Goal: Transaction & Acquisition: Obtain resource

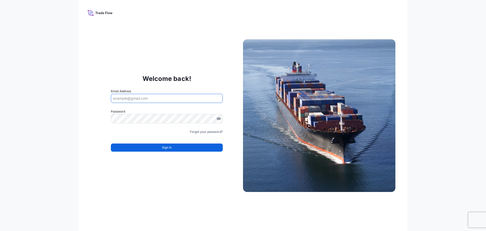
click at [125, 99] on input "Email Address" at bounding box center [167, 98] width 112 height 9
type input "michael.lee@psabdp.com"
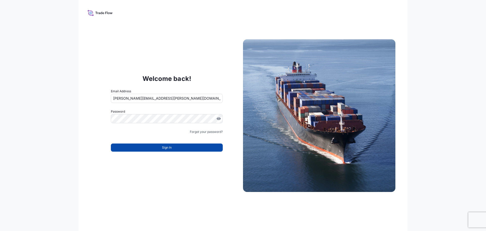
click at [165, 149] on span "Sign In" at bounding box center [167, 147] width 10 height 5
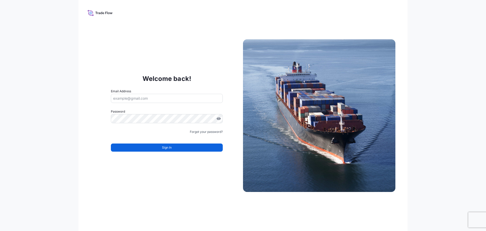
click at [132, 99] on input "Email Address" at bounding box center [167, 98] width 112 height 9
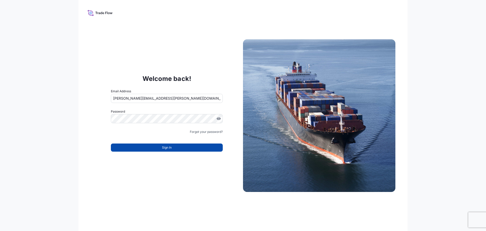
click at [158, 148] on button "Sign In" at bounding box center [167, 147] width 112 height 8
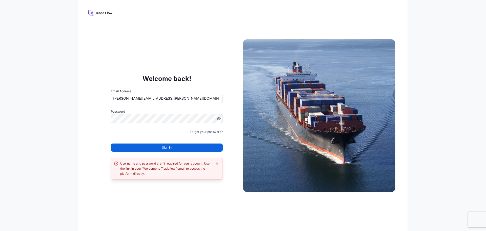
click at [136, 97] on input "michael.lee@psabdp.com" at bounding box center [167, 98] width 112 height 9
type input "michael.lee@PSABDP.com"
click at [158, 147] on button "Sign In" at bounding box center [167, 147] width 112 height 8
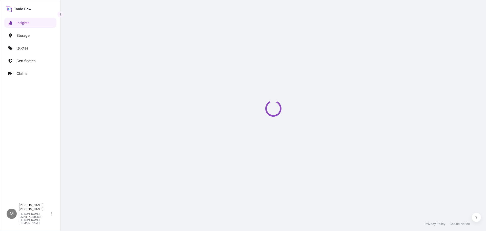
select select "2025"
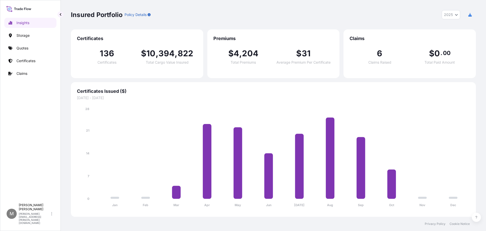
click at [33, 61] on p "Certificates" at bounding box center [25, 60] width 19 height 5
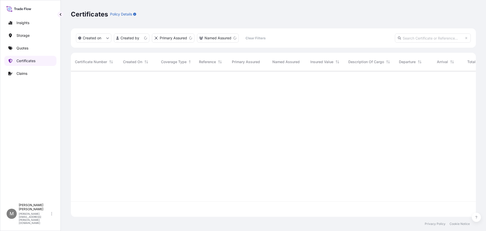
scroll to position [145, 401]
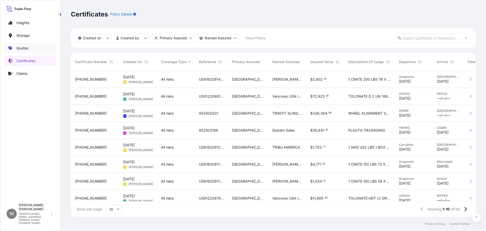
click at [23, 48] on p "Quotes" at bounding box center [22, 48] width 12 height 5
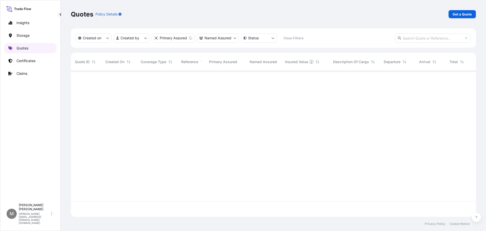
scroll to position [145, 401]
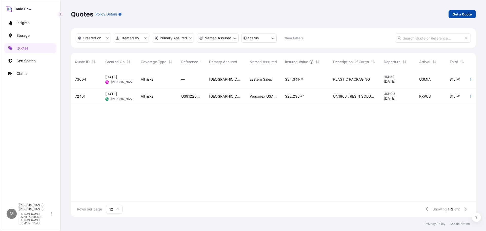
click at [457, 14] on p "Get a Quote" at bounding box center [462, 14] width 19 height 5
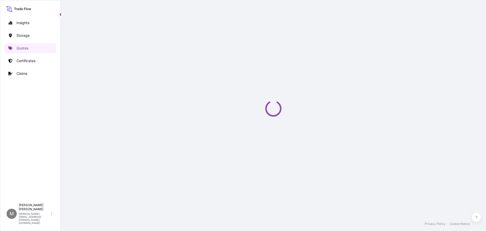
select select "Water"
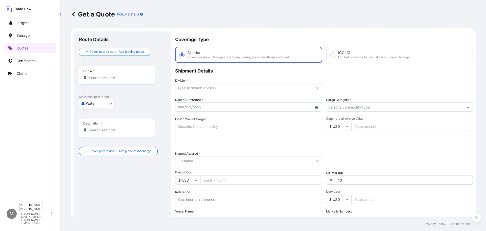
scroll to position [8, 0]
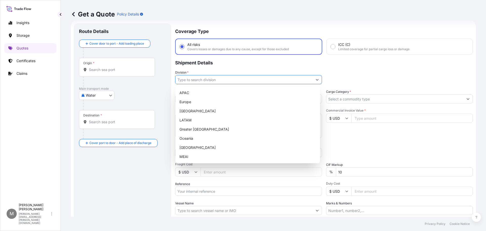
click at [190, 80] on input "Division *" at bounding box center [244, 79] width 137 height 9
click at [187, 108] on div "North America" at bounding box center [248, 110] width 141 height 9
type input "North America"
click at [192, 110] on div "North America" at bounding box center [248, 110] width 141 height 9
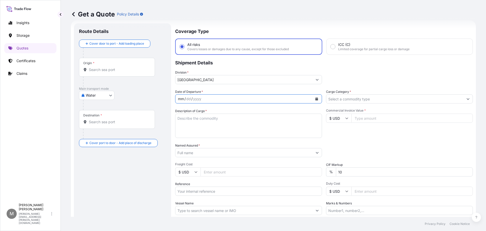
click at [261, 98] on div "mm / dd / yyyy" at bounding box center [244, 98] width 137 height 9
click at [316, 99] on icon "Calendar" at bounding box center [317, 98] width 3 height 3
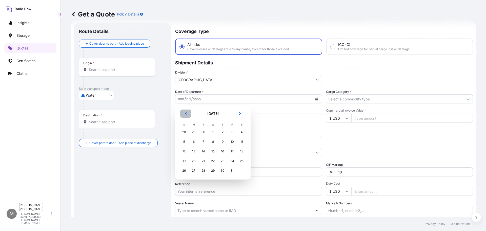
click at [186, 114] on icon "Previous" at bounding box center [186, 113] width 2 height 3
click at [195, 142] on div "4" at bounding box center [193, 141] width 9 height 9
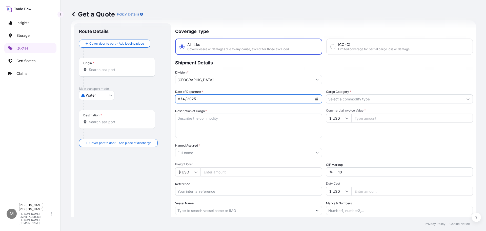
click at [188, 122] on textarea "Description of Cargo *" at bounding box center [248, 125] width 147 height 24
click at [190, 119] on textarea "Description of Cargo *" at bounding box center [248, 125] width 147 height 24
click at [190, 120] on textarea "Description of Cargo *" at bounding box center [248, 125] width 147 height 24
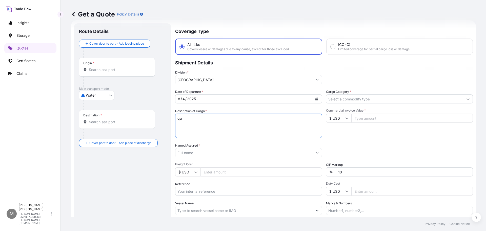
type textarea "q"
drag, startPoint x: 219, startPoint y: 117, endPoint x: 174, endPoint y: 117, distance: 44.8
click at [174, 116] on form "Route Details Cover door to port - Add loading place Place of loading Road / In…" at bounding box center [273, 137] width 405 height 235
type textarea "QUINOA RISOTTO"
click at [188, 151] on input "Named Assured *" at bounding box center [244, 152] width 137 height 9
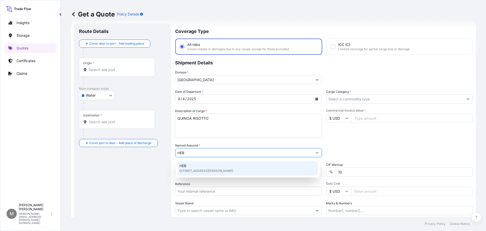
click at [192, 169] on span "646 S Flores St, 78204, San Antonio, United States" at bounding box center [207, 170] width 54 height 5
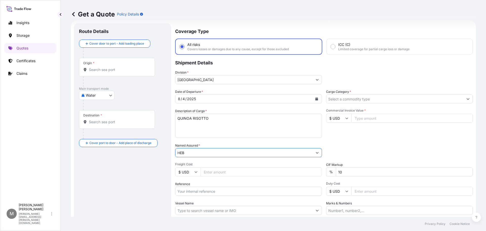
scroll to position [47, 0]
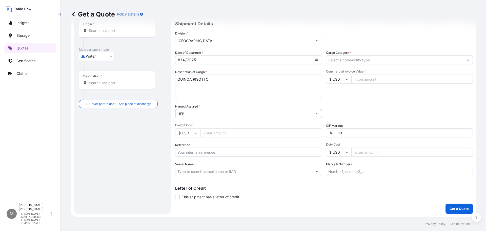
type input "HEB"
click at [210, 133] on input "Freight Cost" at bounding box center [262, 132] width 122 height 9
click at [207, 132] on input "Freight Cost" at bounding box center [262, 132] width 122 height 9
type input "4000"
click at [362, 79] on input "Commercial Invoice Value *" at bounding box center [413, 78] width 122 height 9
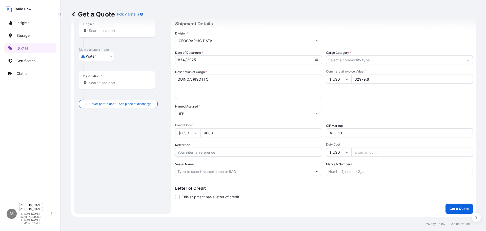
type input "62979.6"
click at [347, 61] on input "Cargo Category *" at bounding box center [394, 59] width 137 height 9
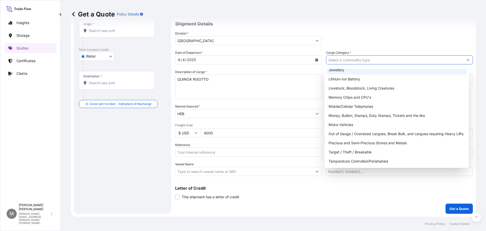
scroll to position [85, 0]
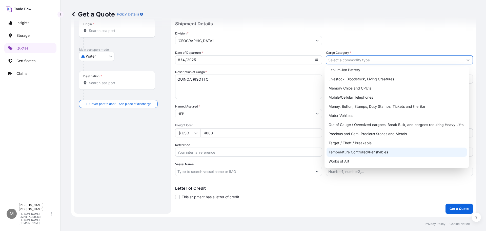
click at [375, 152] on div "Temperature Controlled/Perishables" at bounding box center [397, 151] width 141 height 9
type input "Temperature Controlled/Perishables"
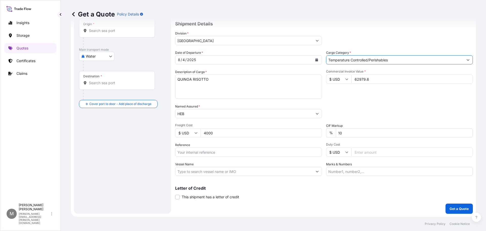
click at [205, 152] on input "Reference" at bounding box center [248, 151] width 147 height 9
paste input "EI5-4522550-7"
type input "EI5-4522550-7"
click at [372, 153] on input "Duty Cost" at bounding box center [413, 151] width 122 height 9
click at [343, 171] on input "Marks & Numbers" at bounding box center [399, 171] width 147 height 9
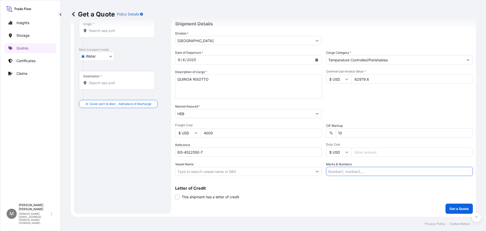
click at [347, 171] on input "Marks & Numbers" at bounding box center [399, 171] width 147 height 9
paste input "494522550"
type input "494522550"
click at [450, 207] on p "Get a Quote" at bounding box center [459, 208] width 19 height 5
click at [97, 29] on input "Origin * Please select an origin" at bounding box center [119, 30] width 60 height 5
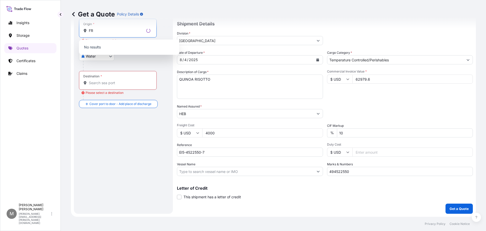
type input "F"
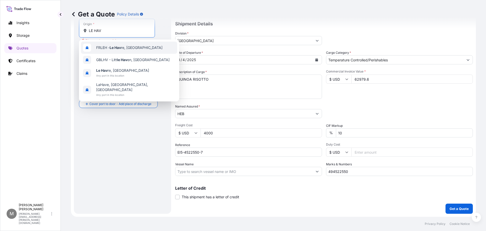
click at [110, 48] on span "FRLEH - Le Hav re, France" at bounding box center [129, 47] width 66 height 5
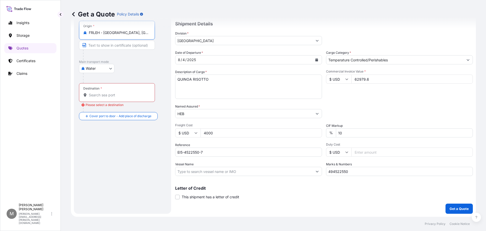
type input "FRLEH - Le Havre, France"
click at [96, 93] on input "Destination * Please select a destination" at bounding box center [119, 94] width 60 height 5
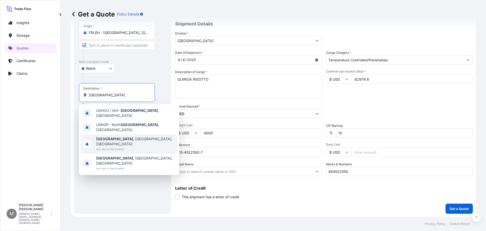
click at [114, 137] on span "Houston , TX, USA" at bounding box center [135, 141] width 79 height 10
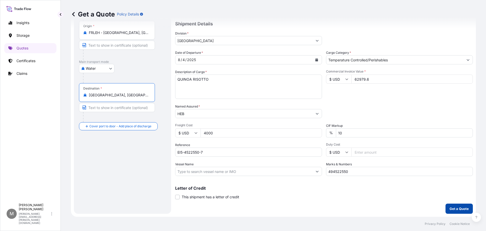
type input "Houston, TX, USA"
click at [450, 208] on p "Get a Quote" at bounding box center [459, 208] width 19 height 5
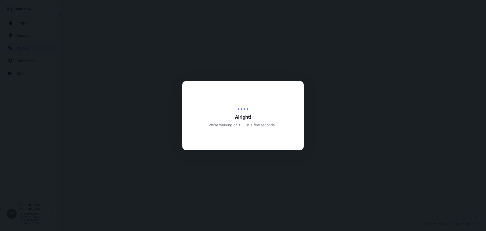
select select "Water"
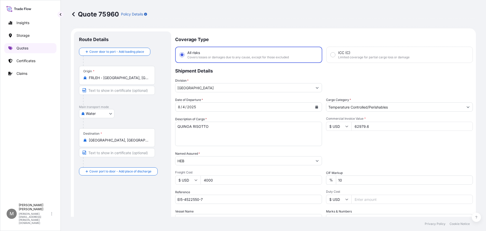
click at [20, 48] on p "Quotes" at bounding box center [22, 48] width 12 height 5
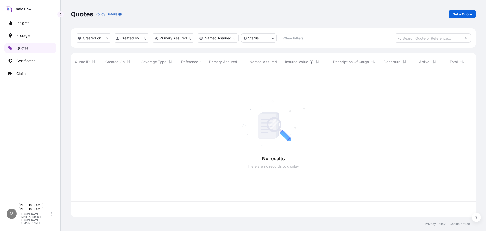
scroll to position [145, 401]
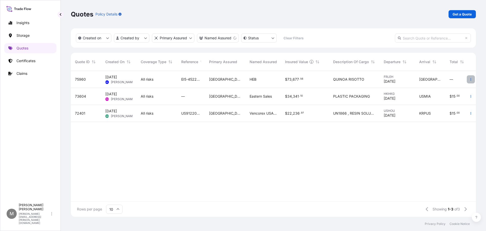
click at [472, 79] on icon "button" at bounding box center [471, 79] width 3 height 3
click at [448, 91] on p "Duplicate quote" at bounding box center [450, 89] width 26 height 5
select select "Water"
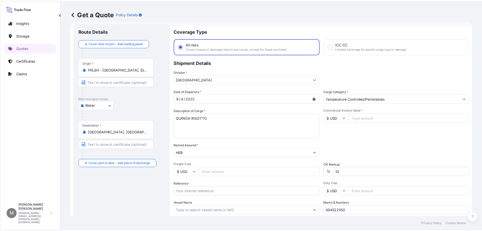
scroll to position [33, 0]
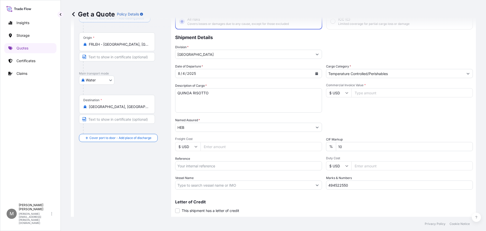
click at [356, 89] on input "Commercial Invoice Value *" at bounding box center [413, 92] width 122 height 9
type input "58035.6"
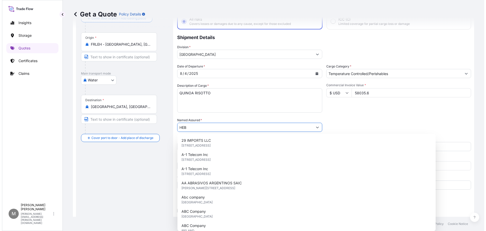
scroll to position [3, 0]
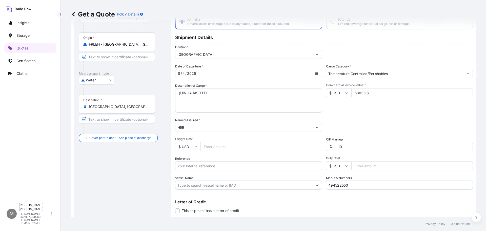
click at [234, 147] on input "Freight Cost" at bounding box center [262, 146] width 122 height 9
type input "4725"
click at [196, 164] on input "Reference" at bounding box center [248, 165] width 147 height 9
click at [197, 166] on input "Reference" at bounding box center [248, 165] width 147 height 9
paste input "EI5-4522551-5"
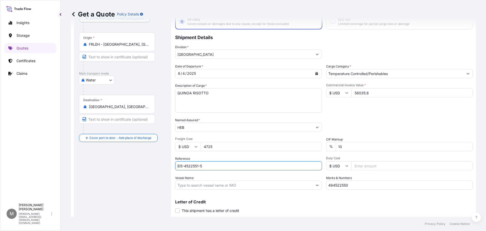
type input "EI5-4522551-5"
click at [219, 187] on input "Vessel Name" at bounding box center [244, 184] width 137 height 9
click at [308, 186] on div "Date of Departure * 8 / 4 / 2025 Cargo Category * Temperature Controlled/Perish…" at bounding box center [324, 127] width 298 height 126
click at [333, 186] on input "Marks & Numbers" at bounding box center [399, 184] width 147 height 9
paste input "494522551"
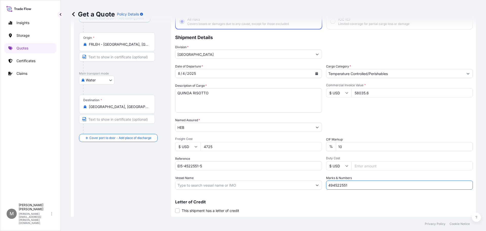
scroll to position [47, 0]
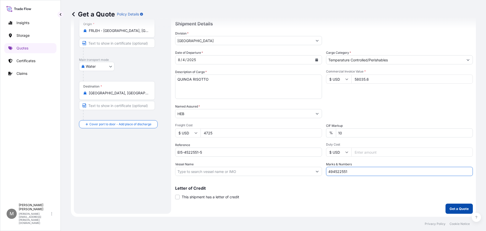
type input "494522551"
click at [453, 207] on p "Get a Quote" at bounding box center [459, 208] width 19 height 5
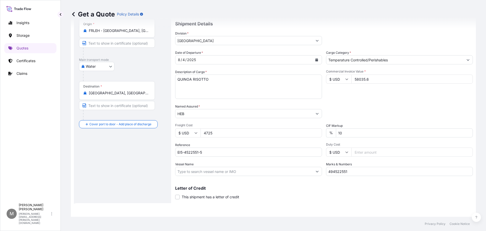
scroll to position [225, 0]
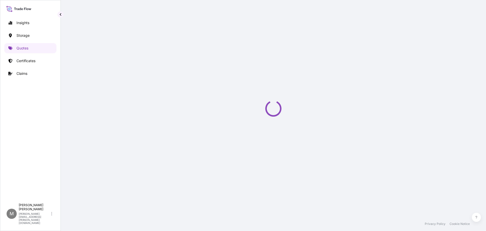
select select "Water"
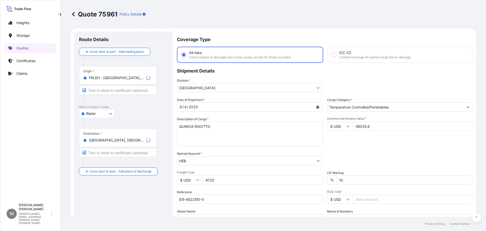
scroll to position [243, 0]
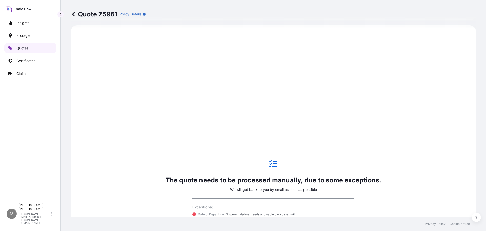
click at [22, 49] on p "Quotes" at bounding box center [22, 48] width 12 height 5
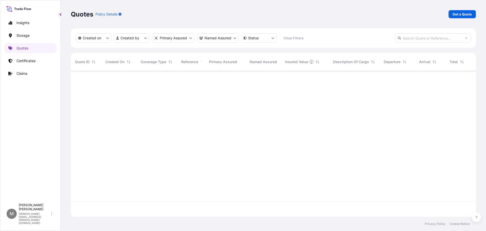
scroll to position [145, 401]
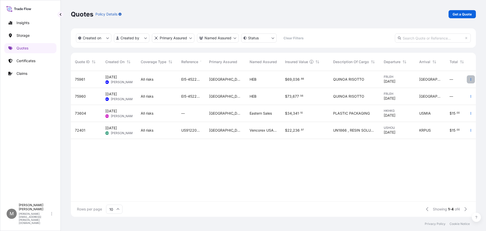
click at [472, 80] on icon "button" at bounding box center [471, 79] width 3 height 3
click at [453, 90] on p "Duplicate quote" at bounding box center [450, 89] width 26 height 5
select select "Water"
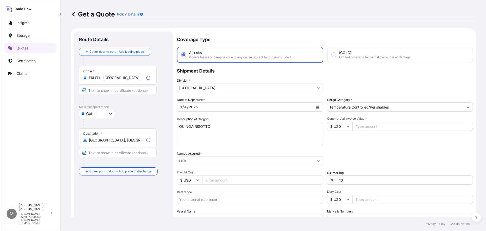
scroll to position [8, 0]
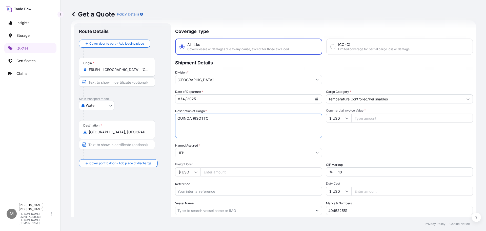
drag, startPoint x: 193, startPoint y: 119, endPoint x: 212, endPoint y: 119, distance: 19.0
click at [212, 119] on textarea "QUINOA RISOTTO" at bounding box center [248, 125] width 147 height 24
type textarea "QUINOA COUSCOUS"
click at [360, 114] on input "Commercial Invoice Value *" at bounding box center [413, 117] width 122 height 9
type input "60726"
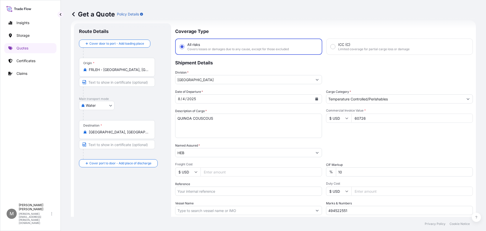
click at [217, 172] on input "Freight Cost" at bounding box center [262, 171] width 122 height 9
click at [221, 172] on input "Freight Cost" at bounding box center [262, 171] width 122 height 9
type input "4725"
click at [188, 189] on input "Reference" at bounding box center [248, 190] width 147 height 9
paste input "EI5-4522620-8"
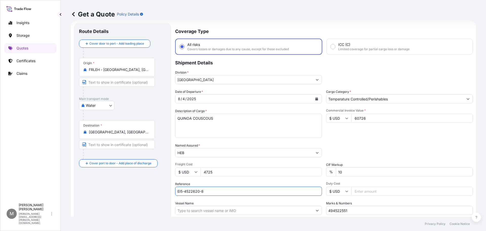
type input "EI5-4522620-8"
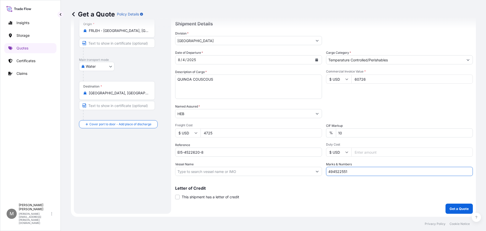
drag, startPoint x: 347, startPoint y: 171, endPoint x: 304, endPoint y: 177, distance: 43.2
click at [299, 173] on div "Date of Departure * 8 / 4 / 2025 Cargo Category * Temperature Controlled/Perish…" at bounding box center [324, 113] width 298 height 126
click at [335, 171] on input "Marks & Numbers" at bounding box center [399, 171] width 147 height 9
paste input "494522620"
type input "494522620"
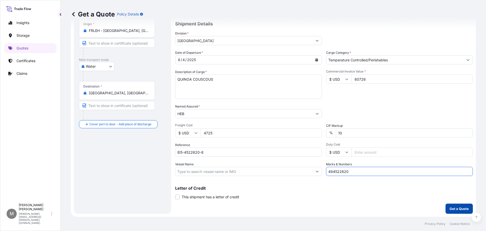
click at [457, 206] on p "Get a Quote" at bounding box center [459, 208] width 19 height 5
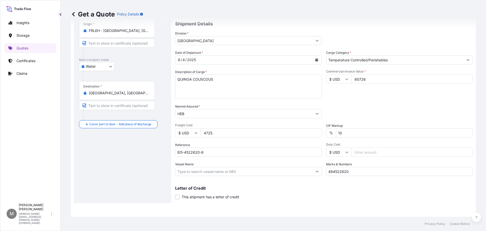
scroll to position [225, 0]
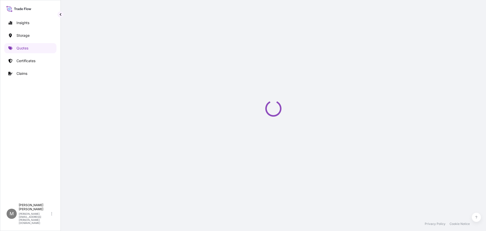
select select "Water"
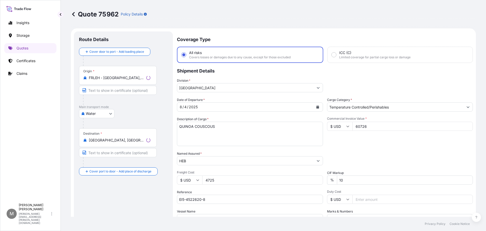
scroll to position [243, 0]
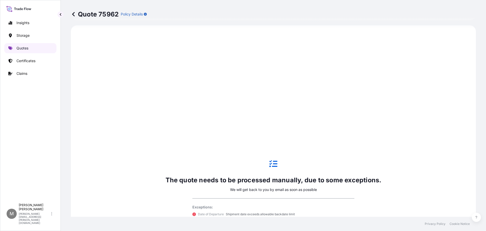
click at [17, 49] on p "Quotes" at bounding box center [22, 48] width 12 height 5
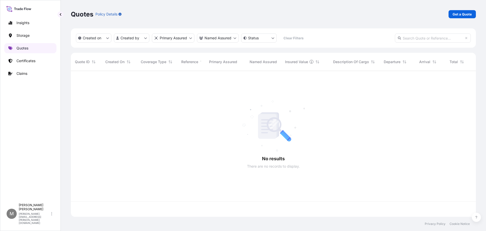
scroll to position [145, 401]
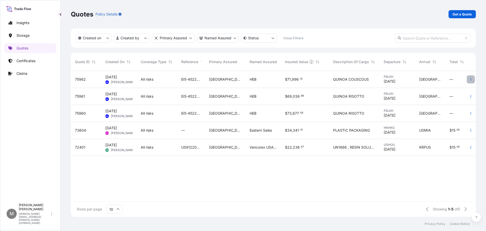
click at [471, 79] on icon "button" at bounding box center [471, 79] width 1 height 3
click at [446, 89] on p "Duplicate quote" at bounding box center [450, 89] width 26 height 5
select select "Water"
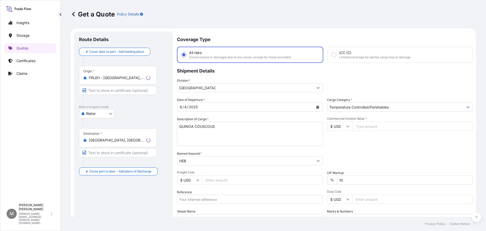
scroll to position [8, 0]
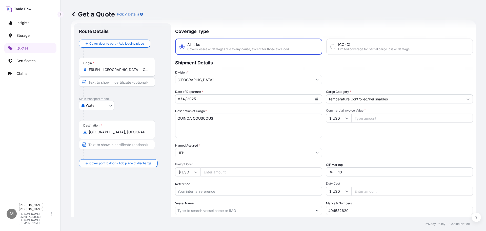
click at [359, 118] on input "Commercial Invoice Value *" at bounding box center [413, 117] width 122 height 9
type input "62760"
drag, startPoint x: 195, startPoint y: 117, endPoint x: 227, endPoint y: 117, distance: 32.2
click at [227, 117] on textarea "QUINOA COUSCOUS" at bounding box center [248, 125] width 147 height 24
type textarea "QUINOA RISOTTO"
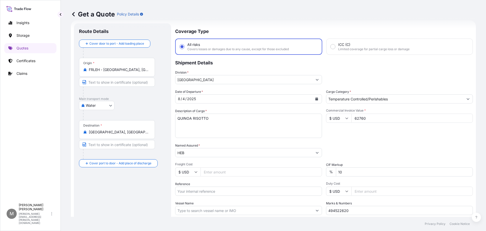
click at [234, 172] on input "Freight Cost" at bounding box center [262, 171] width 122 height 9
type input "4725"
click at [204, 189] on input "Reference" at bounding box center [248, 190] width 147 height 9
click at [181, 191] on input "Reference" at bounding box center [248, 190] width 147 height 9
paste input "EI5-4522624-0"
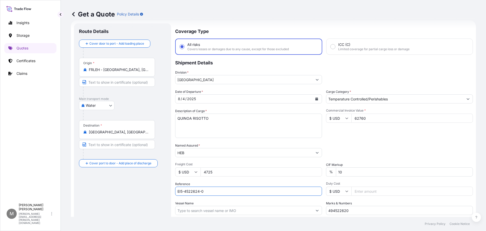
type input "EI5-4522624-0"
drag, startPoint x: 347, startPoint y: 209, endPoint x: 304, endPoint y: 209, distance: 43.8
click at [304, 209] on div "Date of Departure * 8 / 4 / 2025 Cargo Category * Temperature Controlled/Perish…" at bounding box center [324, 152] width 298 height 126
click at [339, 208] on input "Marks & Numbers" at bounding box center [399, 210] width 147 height 9
paste input "494522624"
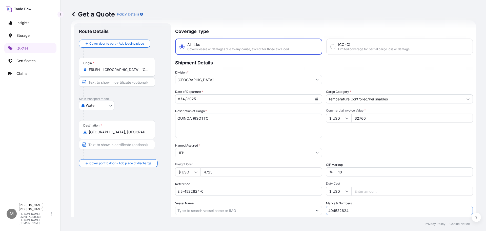
scroll to position [47, 0]
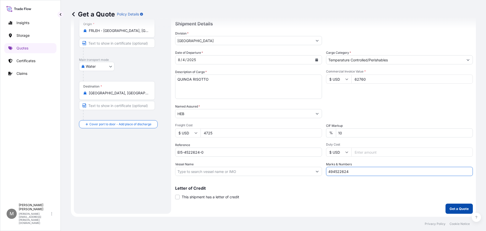
type input "494522624"
click at [450, 211] on button "Get a Quote" at bounding box center [459, 208] width 27 height 10
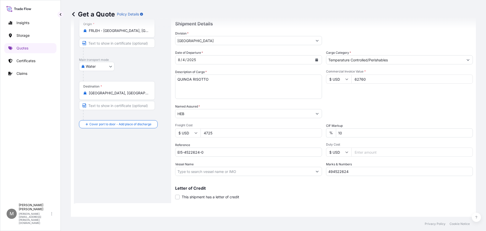
scroll to position [225, 0]
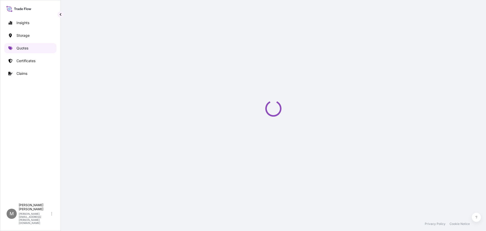
click at [23, 48] on p "Quotes" at bounding box center [22, 48] width 12 height 5
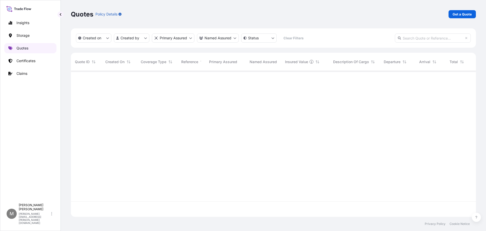
scroll to position [145, 401]
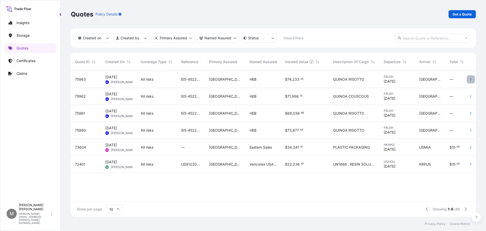
click at [471, 78] on icon "button" at bounding box center [471, 79] width 1 height 3
click at [443, 89] on p "Duplicate quote" at bounding box center [450, 89] width 26 height 5
select select "Water"
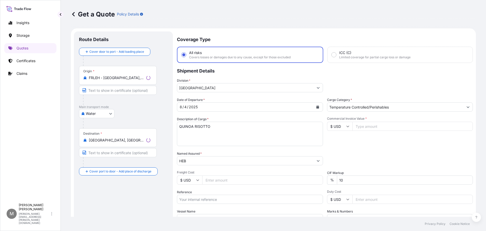
scroll to position [8, 0]
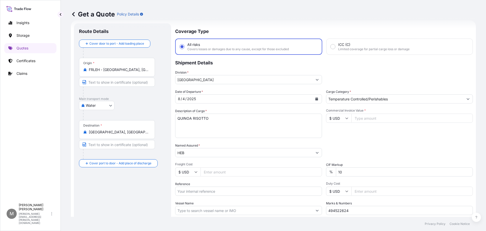
click at [360, 118] on input "Commercial Invoice Value *" at bounding box center [413, 117] width 122 height 9
type input "58794"
click at [226, 193] on input "Reference" at bounding box center [248, 190] width 147 height 9
click at [190, 188] on input "Reference" at bounding box center [248, 190] width 147 height 9
paste input "EI5-4522625-7"
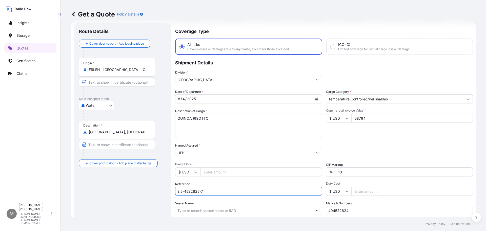
type input "EI5-4522625-7"
drag, startPoint x: 351, startPoint y: 210, endPoint x: 296, endPoint y: 211, distance: 54.7
click at [296, 211] on div "Date of Departure * 8 / 4 / 2025 Cargo Category * Temperature Controlled/Perish…" at bounding box center [324, 152] width 298 height 126
click at [344, 208] on input "Marks & Numbers" at bounding box center [399, 210] width 147 height 9
paste input "494522625"
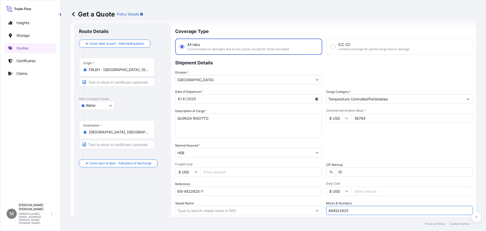
type input "494522625"
click at [214, 173] on input "Freight Cost" at bounding box center [262, 171] width 122 height 9
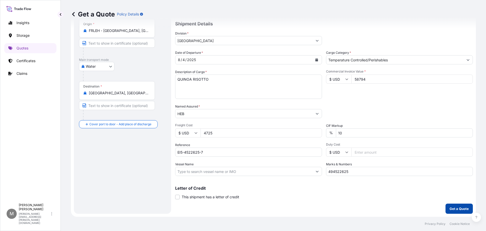
type input "4725"
click at [450, 208] on p "Get a Quote" at bounding box center [459, 208] width 19 height 5
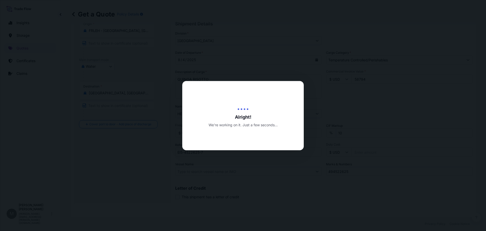
scroll to position [225, 0]
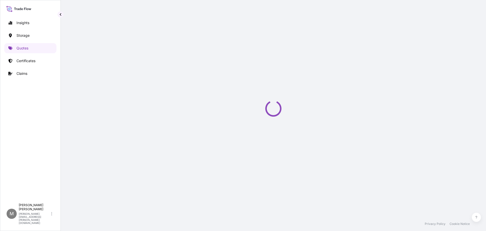
select select "Water"
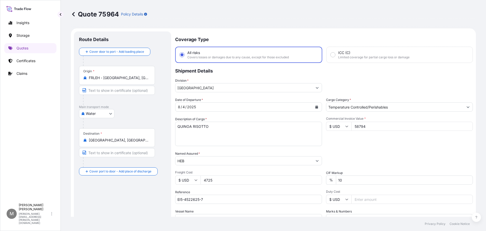
scroll to position [243, 0]
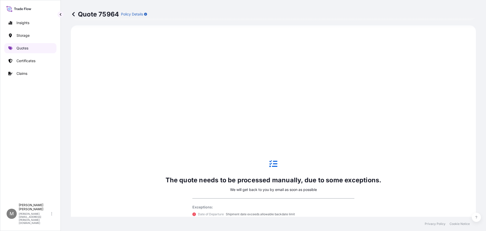
click at [19, 48] on p "Quotes" at bounding box center [22, 48] width 12 height 5
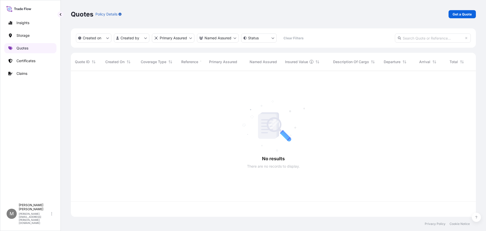
scroll to position [145, 401]
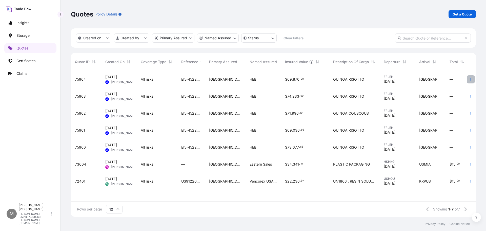
click at [470, 81] on button "button" at bounding box center [471, 79] width 8 height 8
click at [450, 89] on p "Duplicate quote" at bounding box center [450, 89] width 26 height 5
select select "Water"
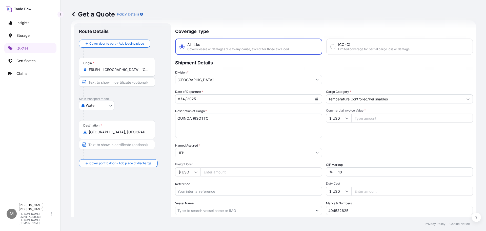
click at [370, 118] on input "Commercial Invoice Value *" at bounding box center [413, 117] width 122 height 9
click at [356, 118] on input "Commercial Invoice Value *" at bounding box center [413, 117] width 122 height 9
click at [358, 119] on input "Commercial Invoice Value *" at bounding box center [413, 117] width 122 height 9
click at [356, 119] on input "Commercial Invoice Value *" at bounding box center [413, 117] width 122 height 9
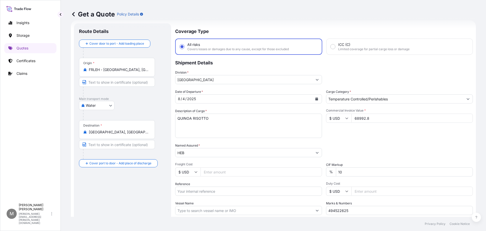
type input "68992.8"
click at [210, 173] on input "Freight Cost" at bounding box center [262, 171] width 122 height 9
type input "4725"
click at [203, 192] on input "Reference" at bounding box center [248, 190] width 147 height 9
click at [189, 191] on input "Reference" at bounding box center [248, 190] width 147 height 9
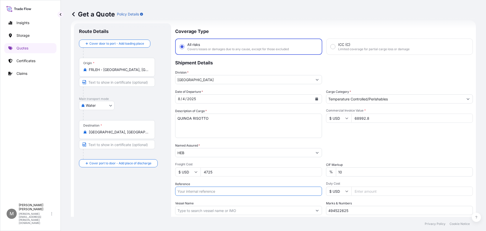
paste input "EI5-4522627-3"
type input "EI5-4522627-3"
drag, startPoint x: 349, startPoint y: 210, endPoint x: 313, endPoint y: 209, distance: 36.5
click at [313, 209] on div "Date of Departure * 8 / 4 / 2025 Cargo Category * Temperature Controlled/Perish…" at bounding box center [324, 152] width 298 height 126
click at [343, 212] on input "Marks & Numbers" at bounding box center [399, 210] width 147 height 9
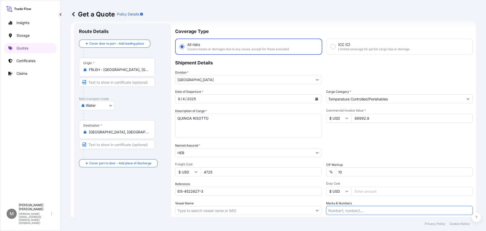
paste input "494522627"
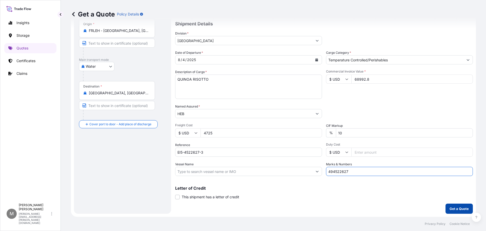
type input "494522627"
click at [452, 208] on p "Get a Quote" at bounding box center [459, 208] width 19 height 5
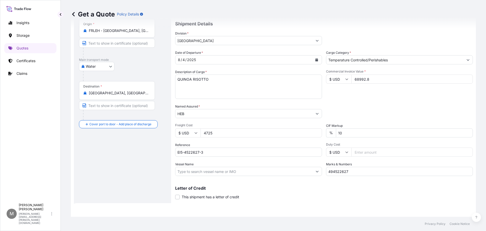
scroll to position [225, 0]
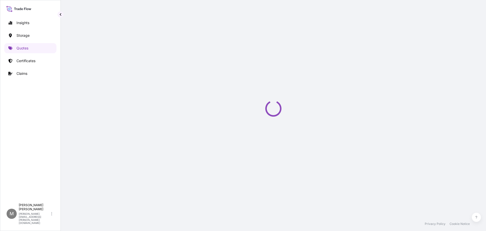
scroll to position [243, 0]
select select "Water"
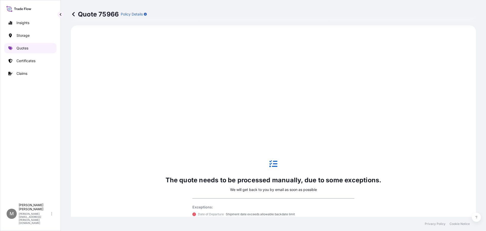
click at [20, 48] on p "Quotes" at bounding box center [22, 48] width 12 height 5
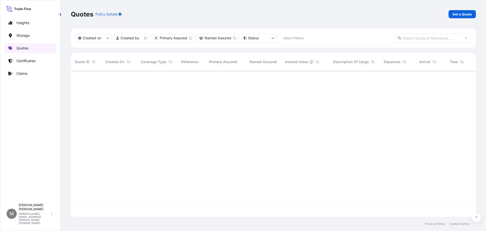
scroll to position [145, 401]
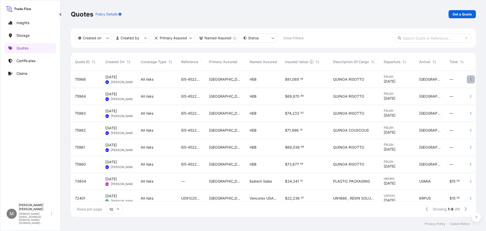
click at [470, 80] on icon "button" at bounding box center [471, 79] width 3 height 3
click at [441, 90] on p "Duplicate quote" at bounding box center [447, 89] width 26 height 5
select select "Water"
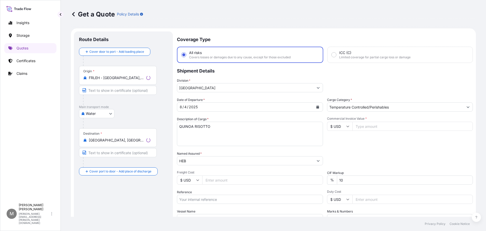
scroll to position [8, 0]
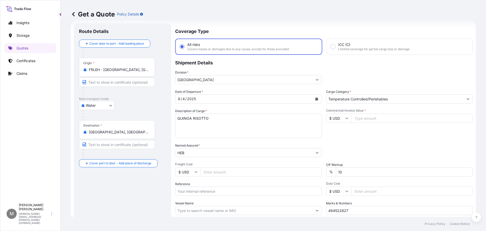
click at [359, 118] on input "Commercial Invoice Value *" at bounding box center [413, 117] width 122 height 9
type input "42592.23"
drag, startPoint x: 209, startPoint y: 118, endPoint x: 182, endPoint y: 117, distance: 27.1
click at [182, 117] on textarea "QUINOA RISOTTO" at bounding box center [248, 125] width 147 height 24
type textarea "Q"
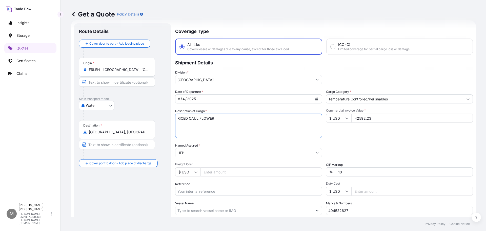
type textarea "RICED CAULIFLOWER"
click at [218, 173] on input "Freight Cost" at bounding box center [262, 171] width 122 height 9
type input "4000"
click at [208, 189] on input "Reference" at bounding box center [248, 190] width 147 height 9
click at [187, 189] on input "Reference" at bounding box center [248, 190] width 147 height 9
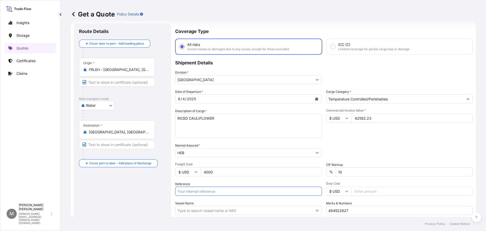
paste input "EI5-4522671-1"
type input "EI5-4522671-1"
drag, startPoint x: 348, startPoint y: 209, endPoint x: 288, endPoint y: 210, distance: 60.5
click at [288, 210] on div "Date of Departure * 8 / 4 / 2025 Cargo Category * Temperature Controlled/Perish…" at bounding box center [324, 152] width 298 height 126
click at [332, 211] on input "Marks & Numbers" at bounding box center [399, 210] width 147 height 9
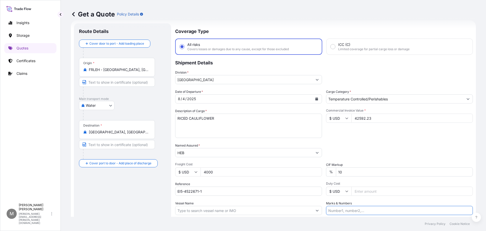
paste input "494522671"
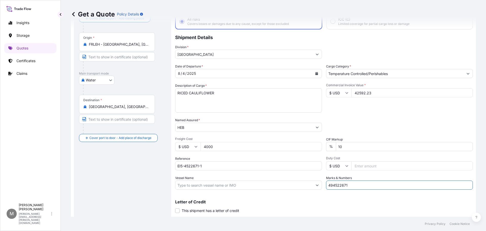
scroll to position [47, 0]
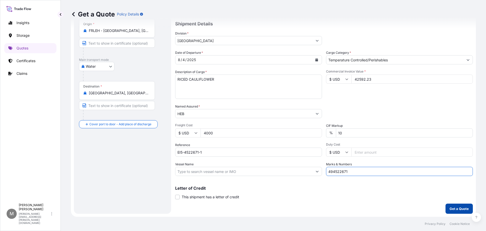
type input "494522671"
click at [455, 210] on p "Get a Quote" at bounding box center [459, 208] width 19 height 5
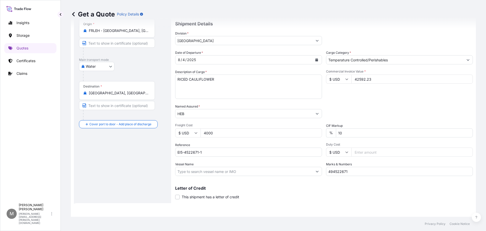
scroll to position [225, 0]
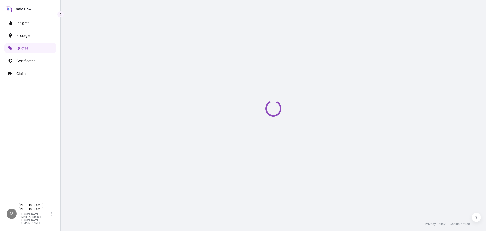
select select "Water"
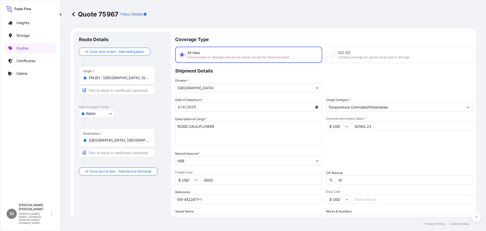
scroll to position [243, 0]
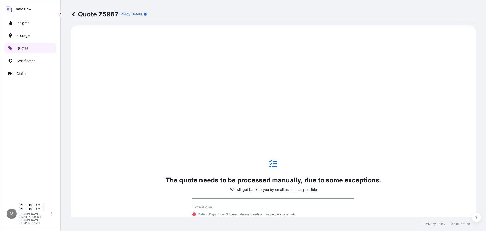
click at [24, 47] on p "Quotes" at bounding box center [22, 48] width 12 height 5
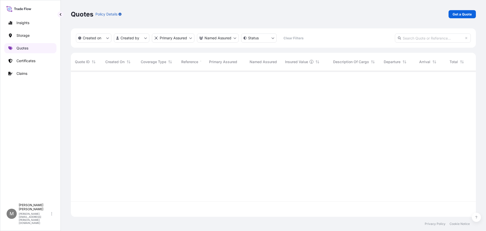
scroll to position [145, 401]
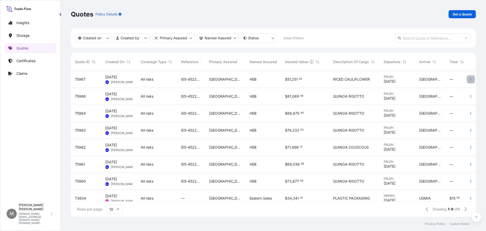
click at [470, 80] on icon "button" at bounding box center [471, 79] width 3 height 3
click at [444, 89] on p "Duplicate quote" at bounding box center [447, 89] width 26 height 5
select select "Water"
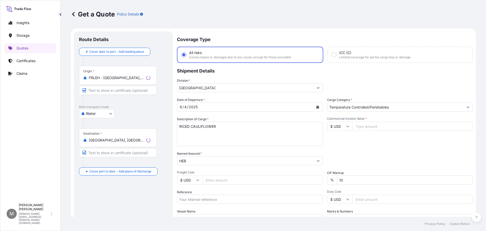
scroll to position [8, 0]
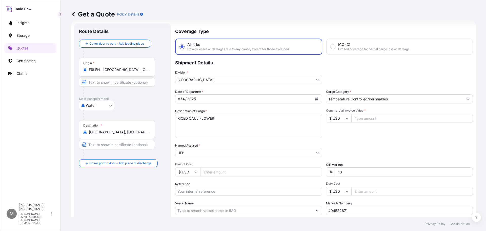
click at [363, 119] on input "Commercial Invoice Value *" at bounding box center [413, 117] width 122 height 9
type input "25128.98"
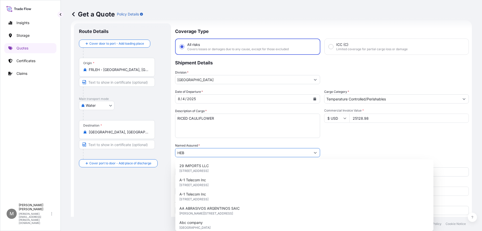
click at [217, 121] on textarea "RICED CAULIFLOWER" at bounding box center [247, 125] width 145 height 24
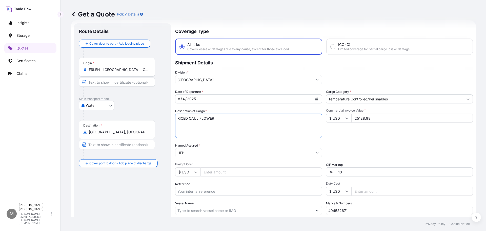
drag, startPoint x: 217, startPoint y: 119, endPoint x: 170, endPoint y: 118, distance: 46.9
click at [169, 118] on form "Route Details Cover door to port - Add loading place Place of loading Road / In…" at bounding box center [273, 137] width 405 height 235
type textarea "BRUSSEL SPROUTS"
click at [212, 172] on input "Freight Cost" at bounding box center [262, 171] width 122 height 9
type input "4000"
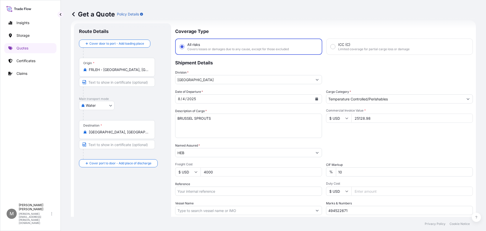
click at [189, 189] on input "Reference" at bounding box center [248, 190] width 147 height 9
click at [200, 191] on input "Reference" at bounding box center [248, 190] width 147 height 9
paste input "EI5-4522673-7"
type input "EI5-4522673-7"
drag, startPoint x: 334, startPoint y: 210, endPoint x: 297, endPoint y: 208, distance: 36.8
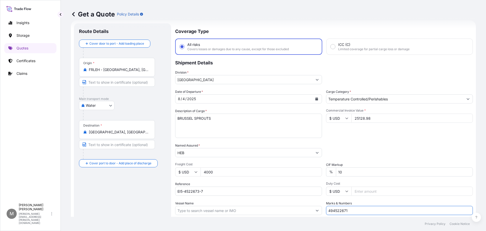
click at [297, 208] on div "Date of Departure * 8 / 4 / 2025 Cargo Category * Temperature Controlled/Perish…" at bounding box center [324, 152] width 298 height 126
click at [337, 211] on input "Marks & Numbers" at bounding box center [399, 210] width 147 height 9
paste input "494522673"
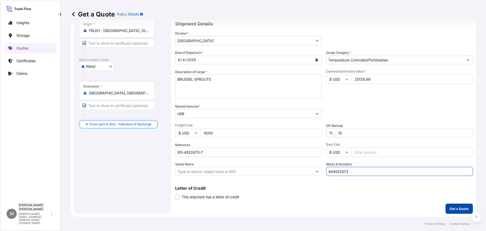
type input "494522673"
click at [450, 209] on p "Get a Quote" at bounding box center [459, 208] width 19 height 5
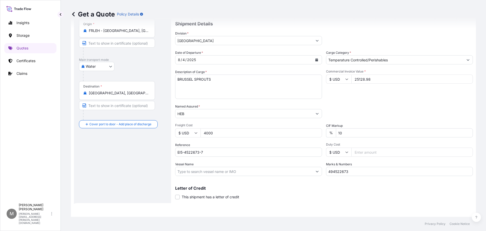
scroll to position [225, 0]
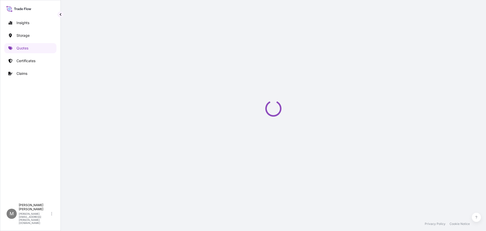
scroll to position [243, 0]
select select "Water"
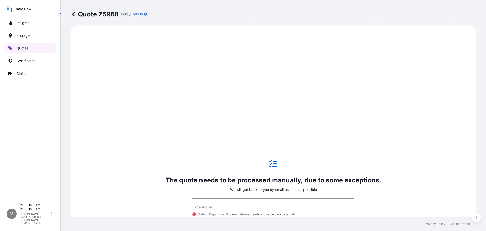
click at [20, 45] on link "Quotes" at bounding box center [30, 48] width 52 height 10
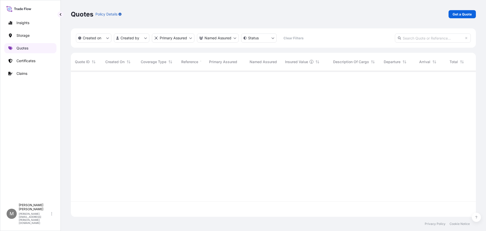
scroll to position [145, 401]
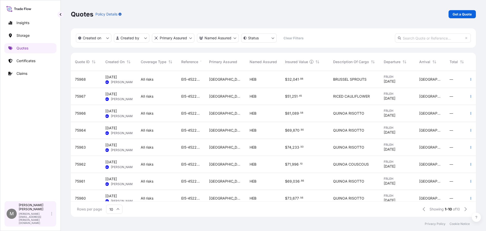
click at [12, 216] on span "M" at bounding box center [12, 213] width 4 height 5
